Goal: Find specific page/section: Find specific page/section

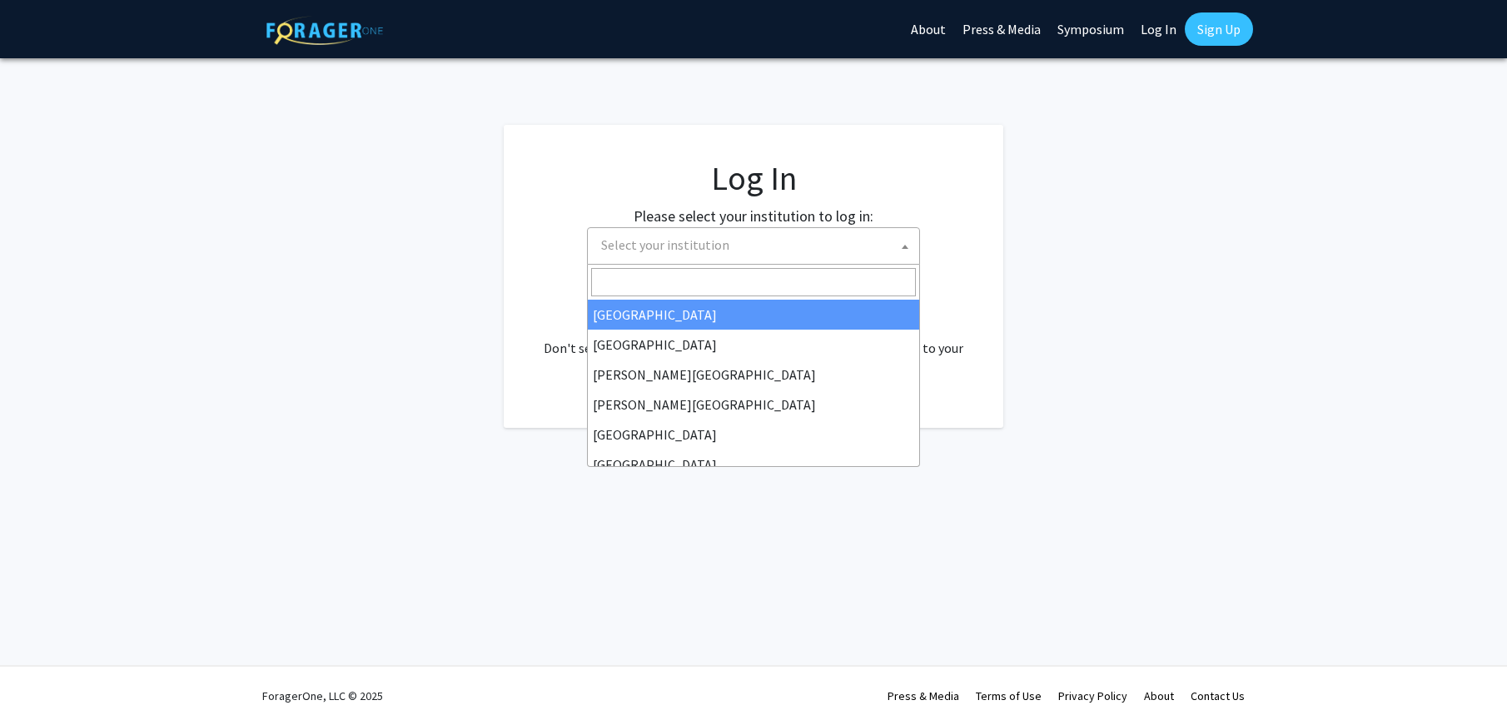
click at [725, 237] on span "Select your institution" at bounding box center [756, 245] width 325 height 34
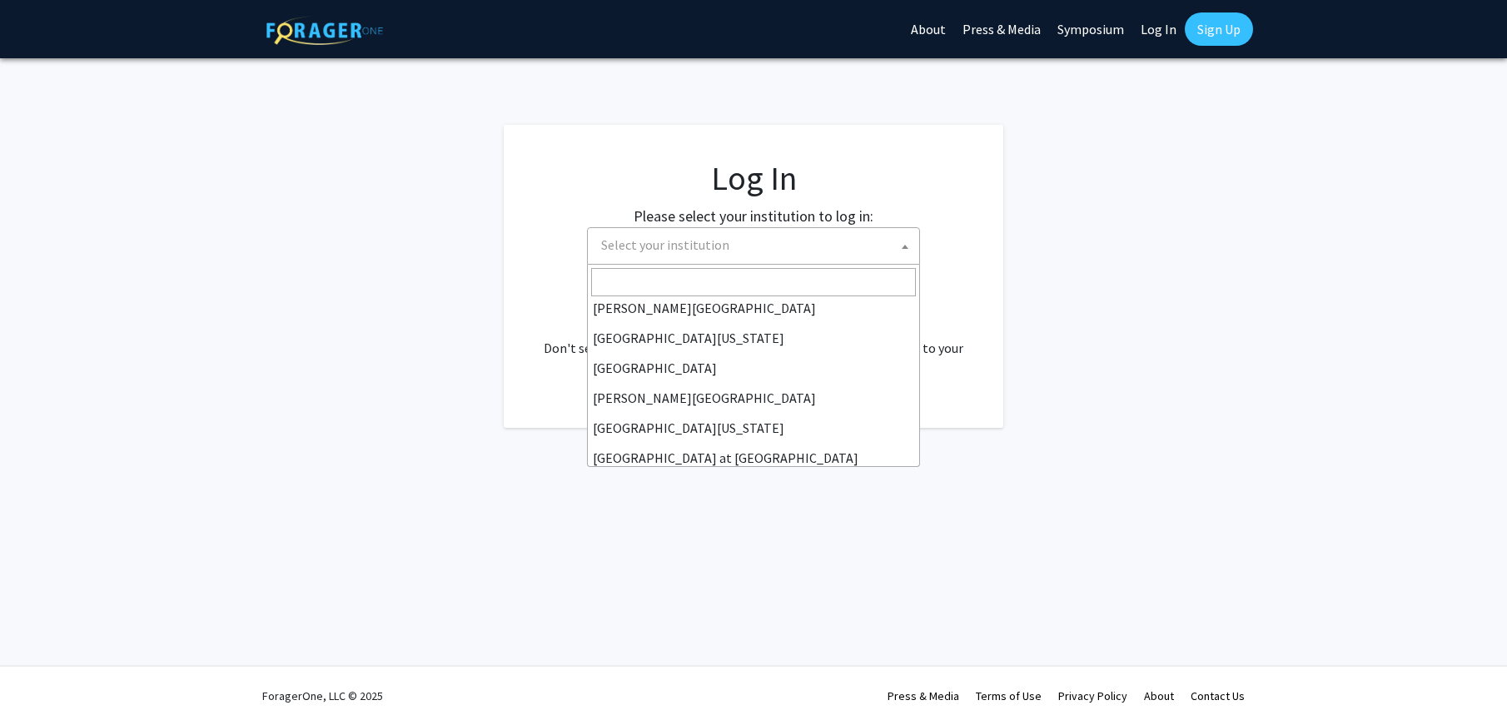
scroll to position [583, 0]
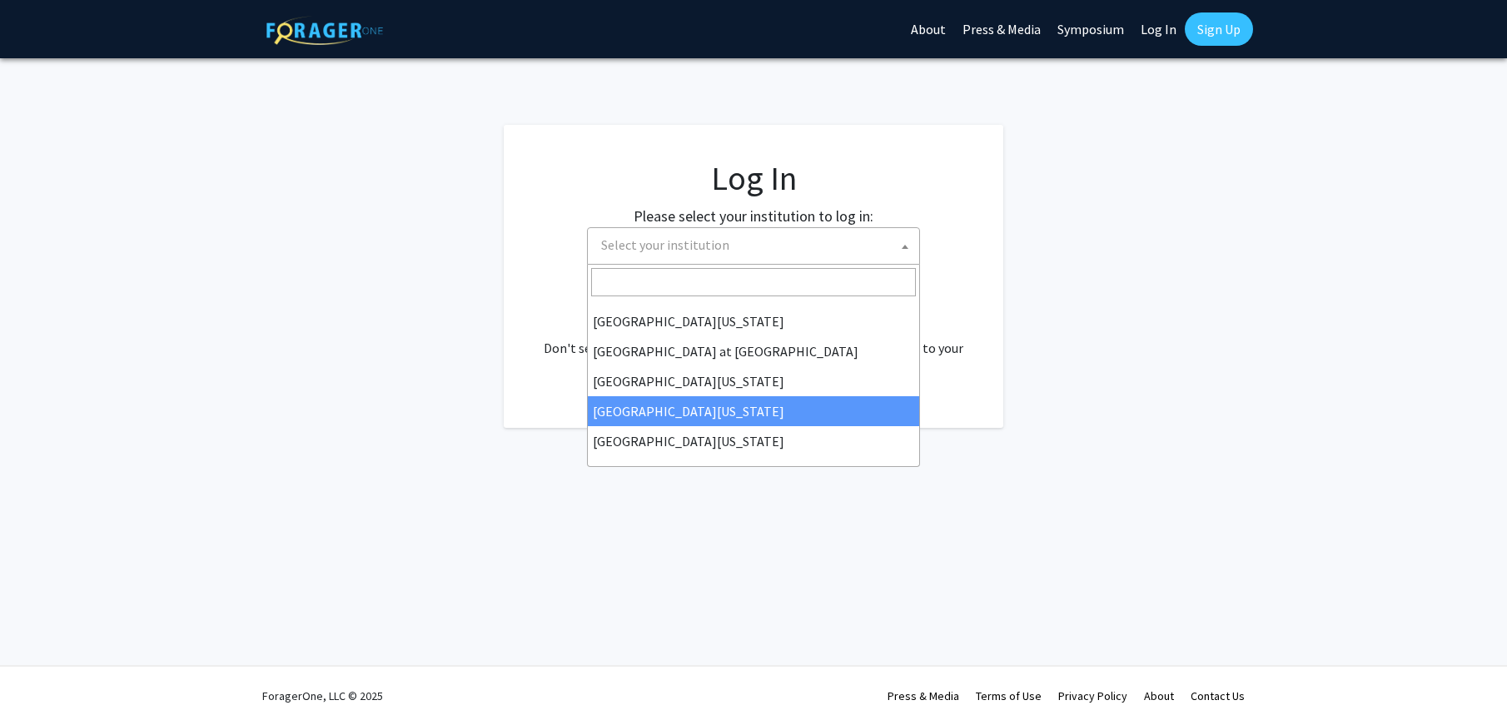
select select "31"
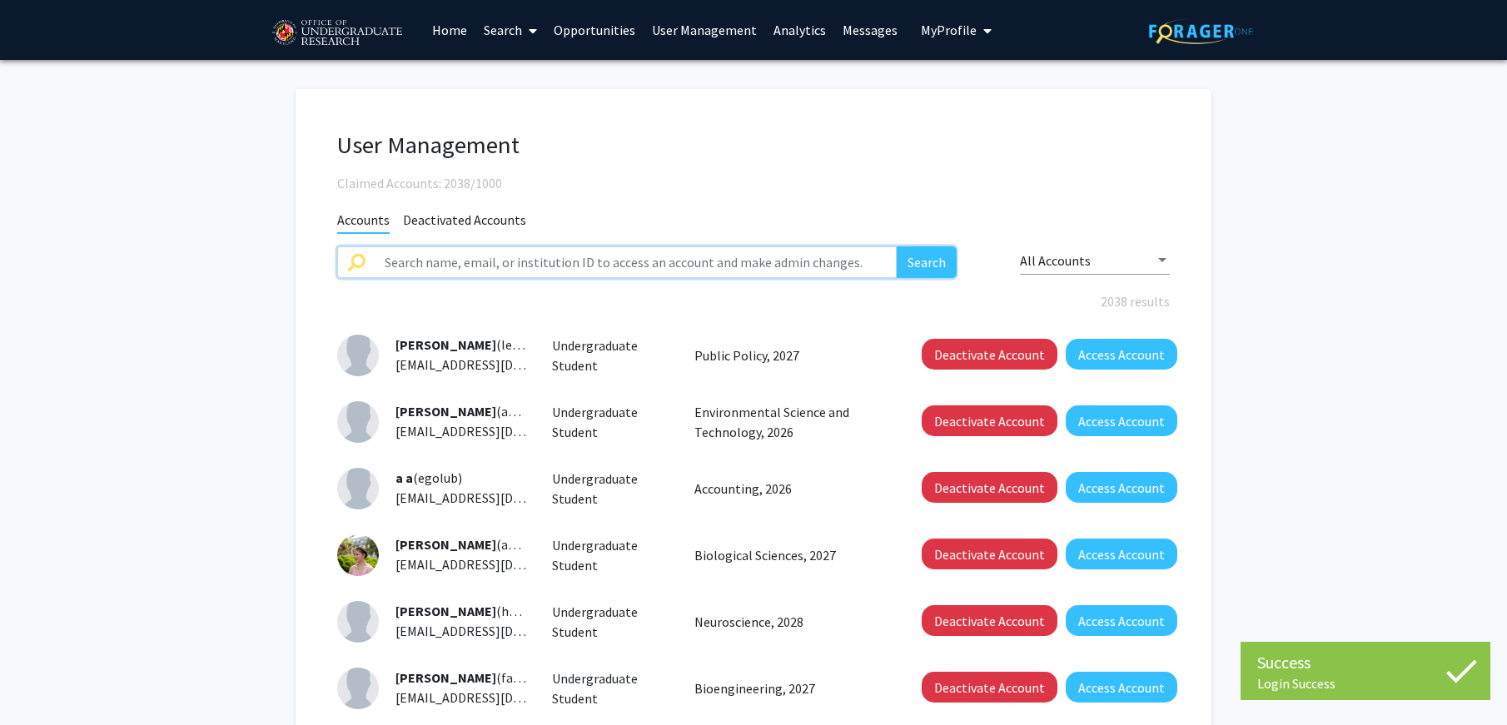
click at [801, 256] on input "text" at bounding box center [636, 262] width 522 height 32
click at [897, 246] on button "Search" at bounding box center [927, 262] width 60 height 32
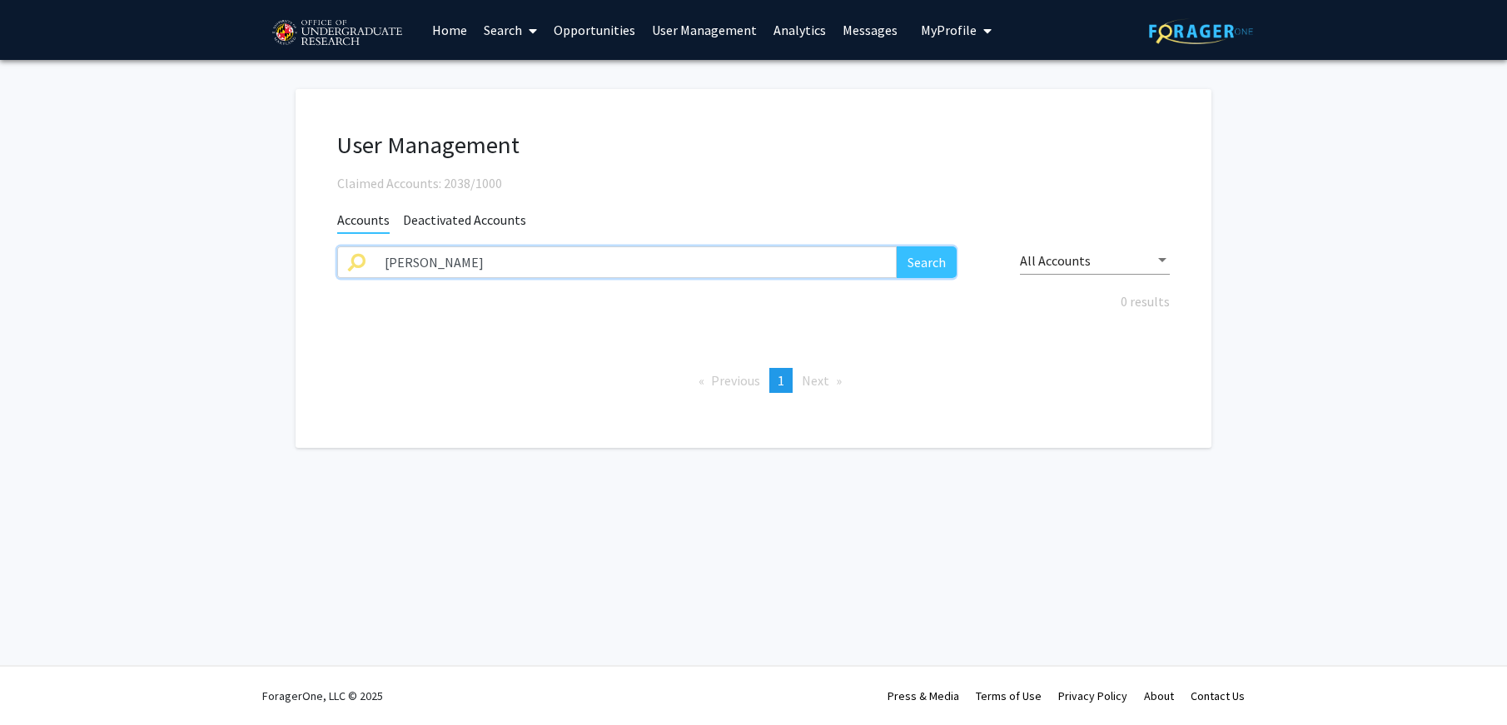
type input "[PERSON_NAME]"
click at [897, 246] on button "Search" at bounding box center [927, 262] width 60 height 32
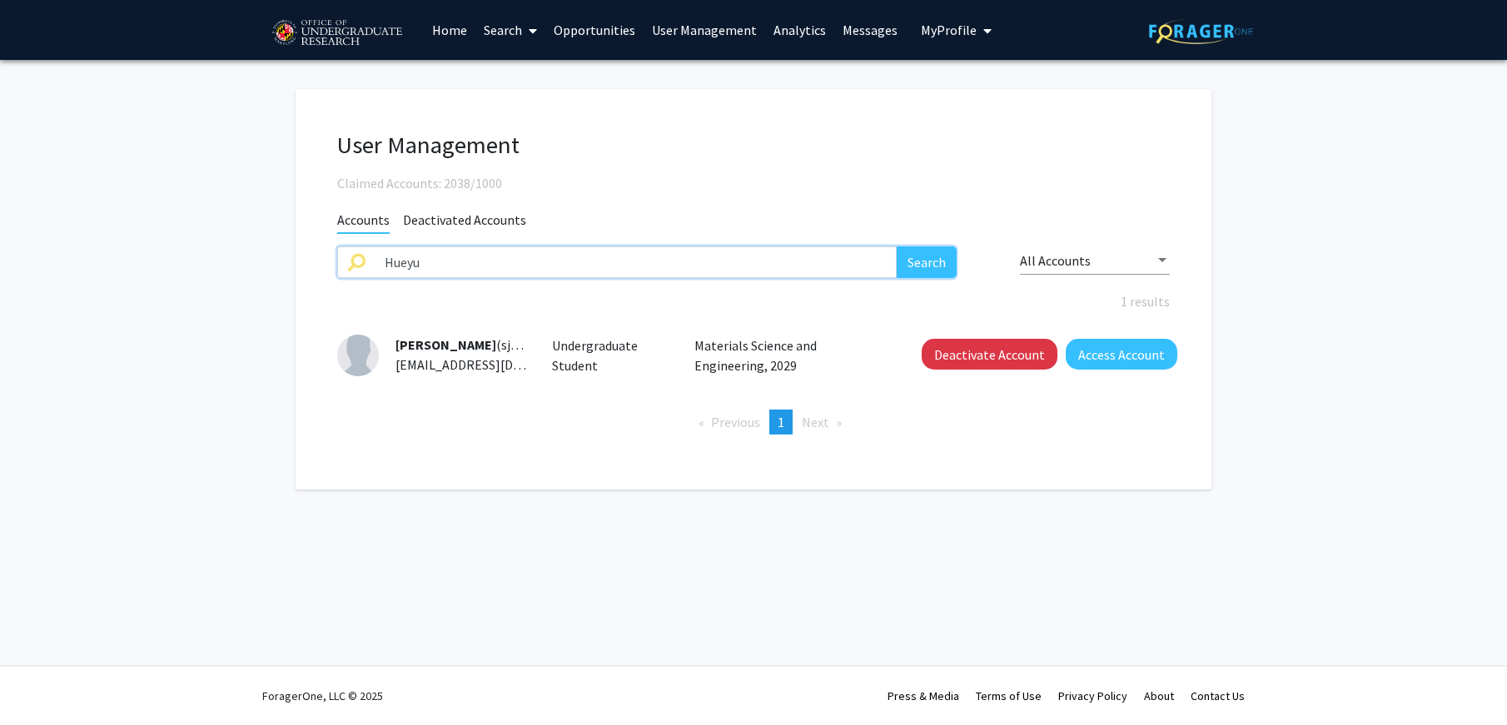
click at [897, 246] on button "Search" at bounding box center [927, 262] width 60 height 32
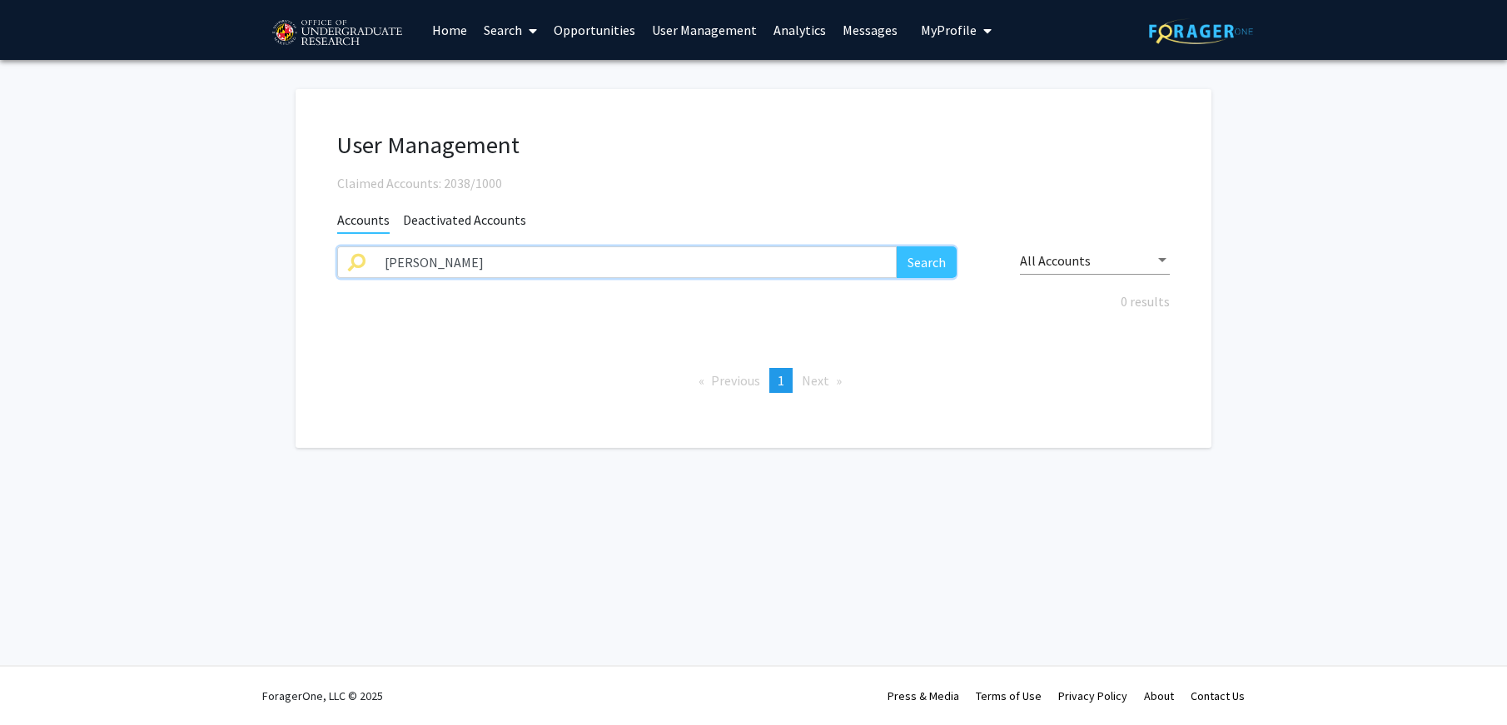
click at [897, 246] on button "Search" at bounding box center [927, 262] width 60 height 32
type input "Melby"
click at [897, 246] on button "Search" at bounding box center [927, 262] width 60 height 32
